Goal: Navigation & Orientation: Find specific page/section

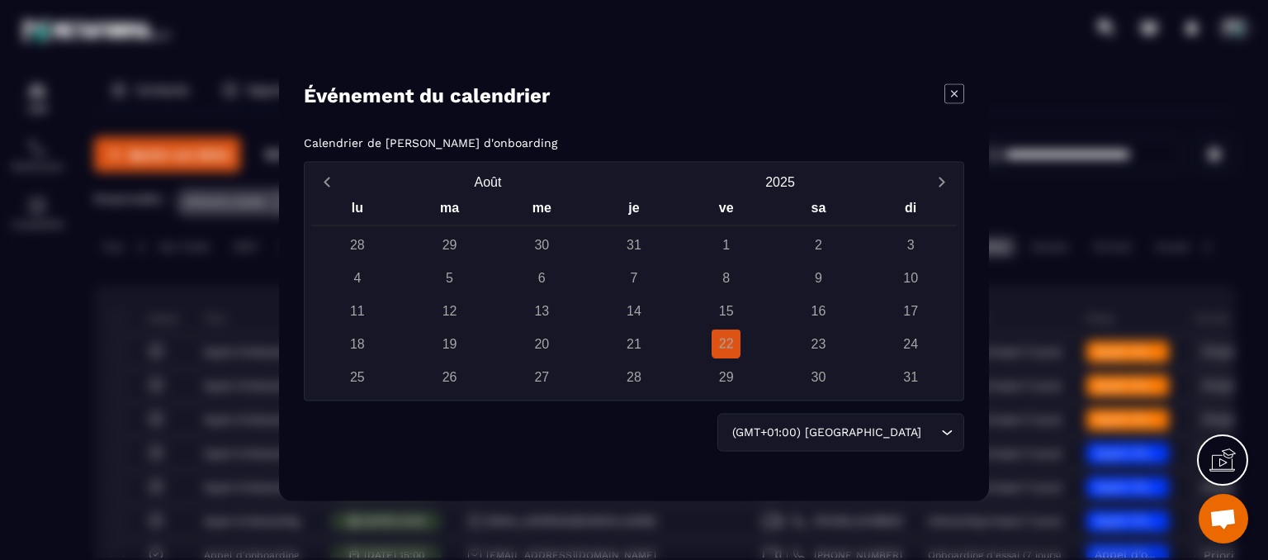
scroll to position [165, 0]
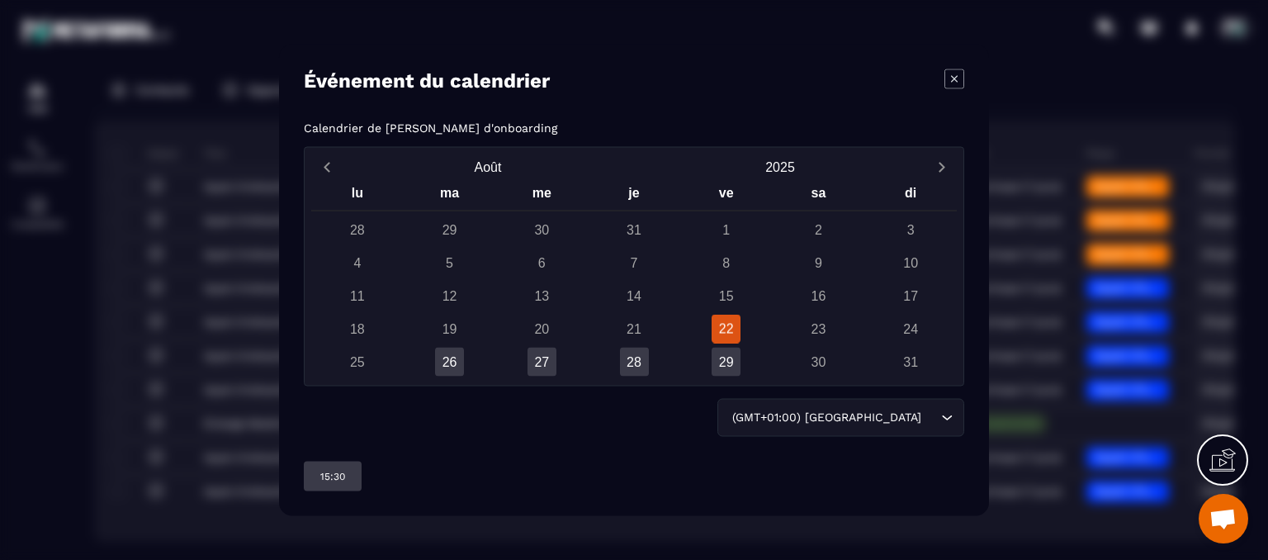
click at [956, 70] on icon "Modal window" at bounding box center [955, 79] width 20 height 20
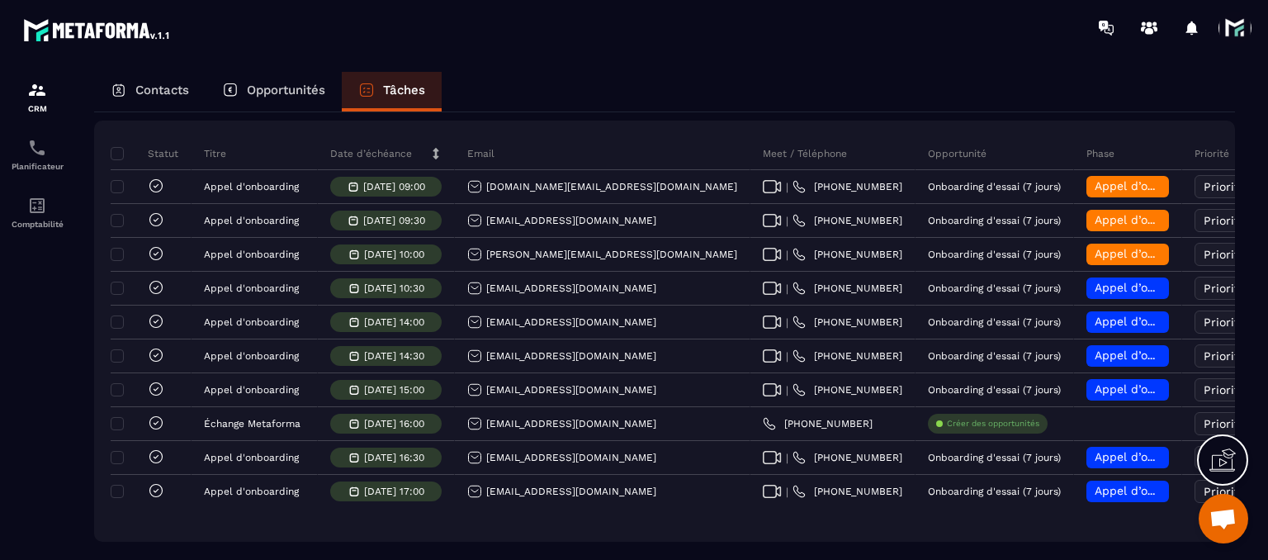
click at [1231, 41] on span at bounding box center [1235, 28] width 33 height 33
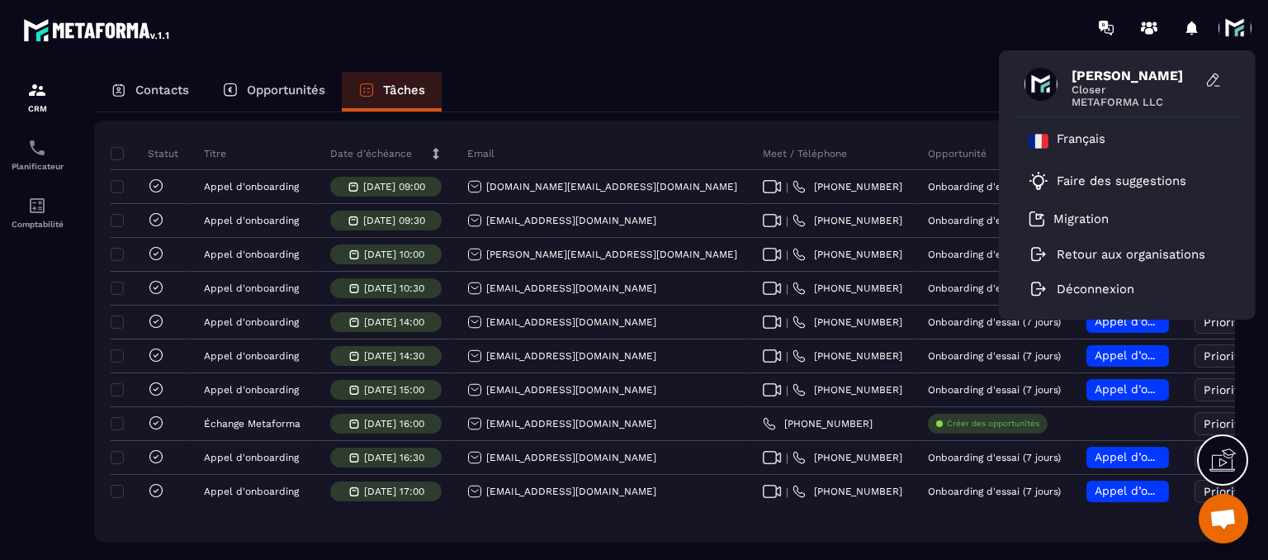
click at [1231, 41] on span at bounding box center [1235, 28] width 33 height 33
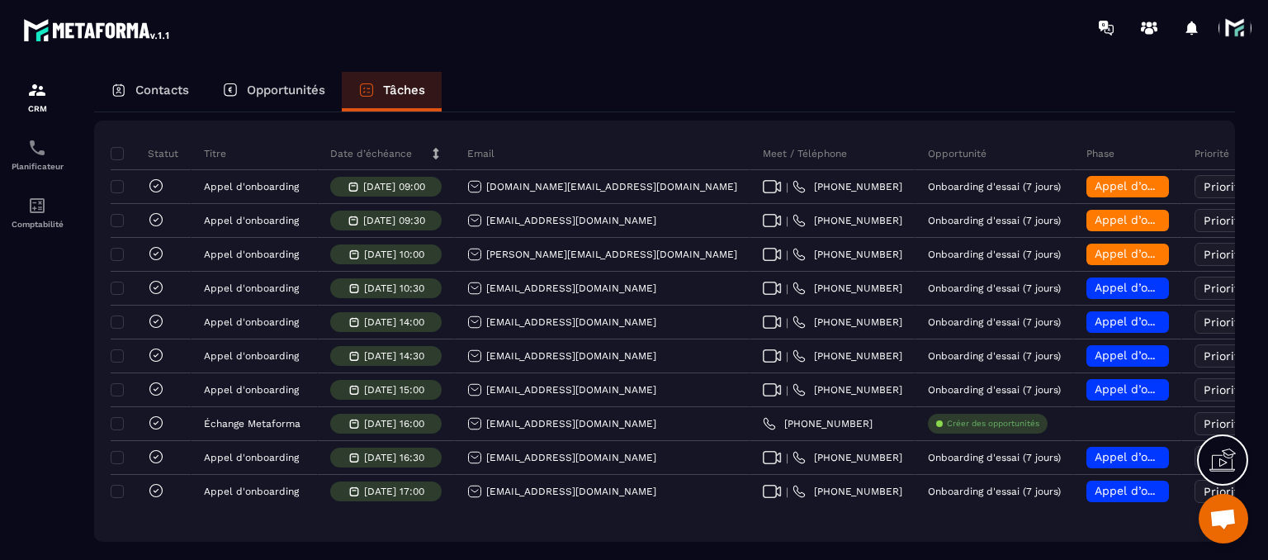
click at [140, 77] on div "Contacts" at bounding box center [149, 92] width 111 height 40
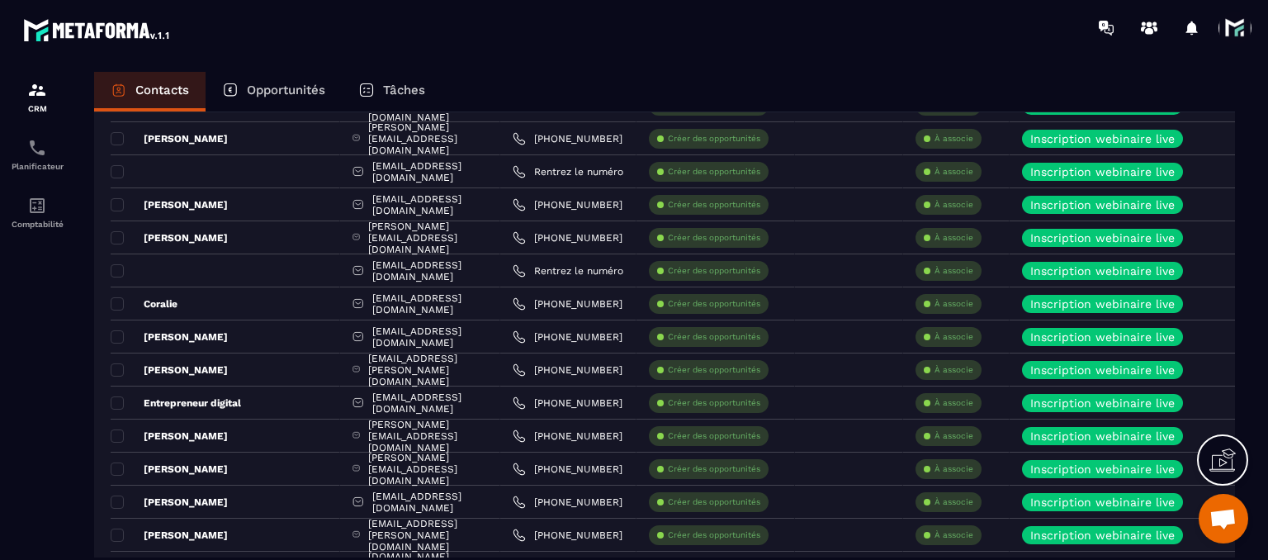
click at [264, 99] on div "Opportunités" at bounding box center [274, 92] width 136 height 40
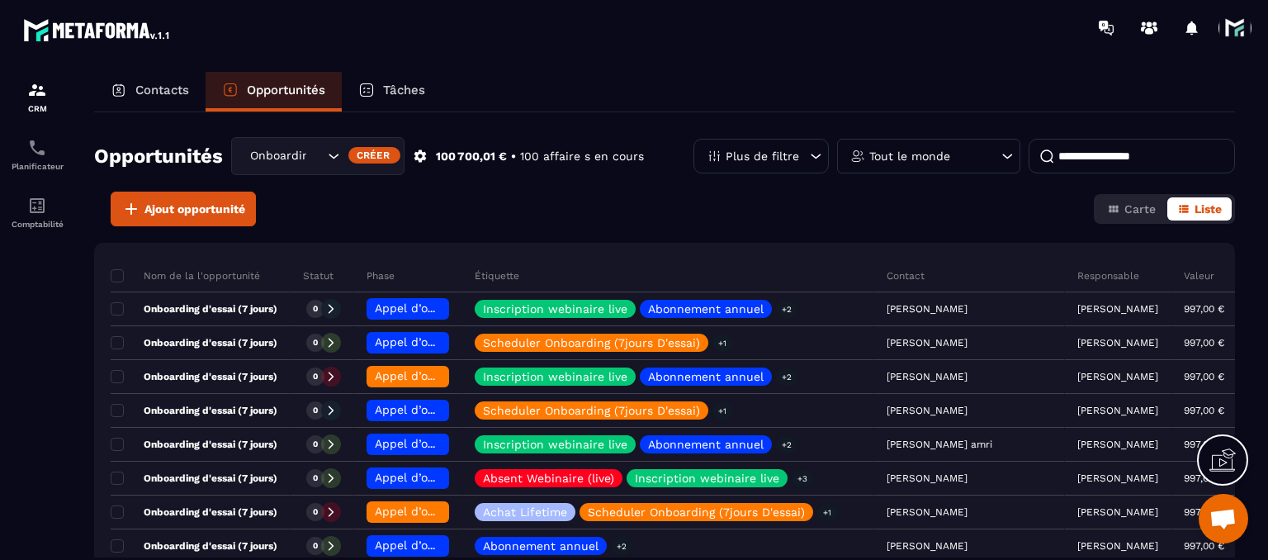
click at [373, 94] on icon at bounding box center [367, 90] width 12 height 12
